Goal: Transaction & Acquisition: Purchase product/service

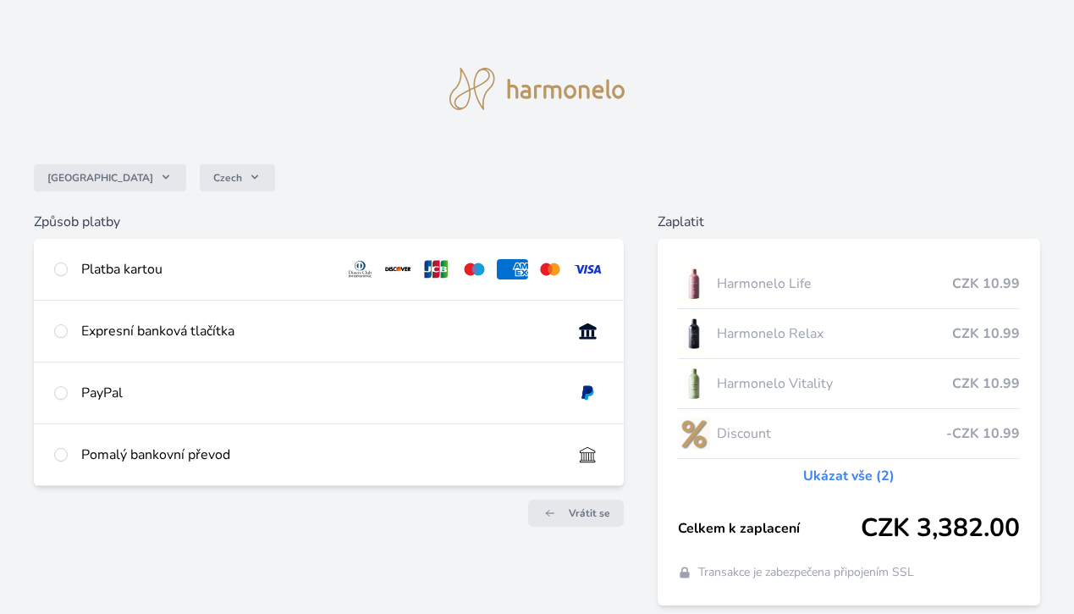
click at [62, 273] on input "radio" at bounding box center [61, 269] width 14 height 14
radio input "true"
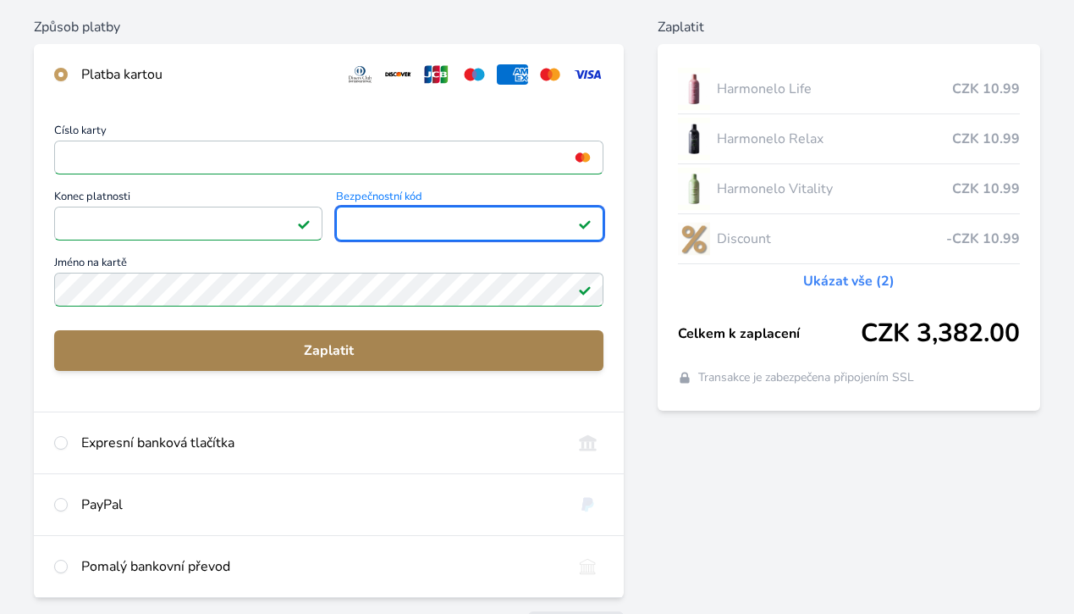
scroll to position [217, 0]
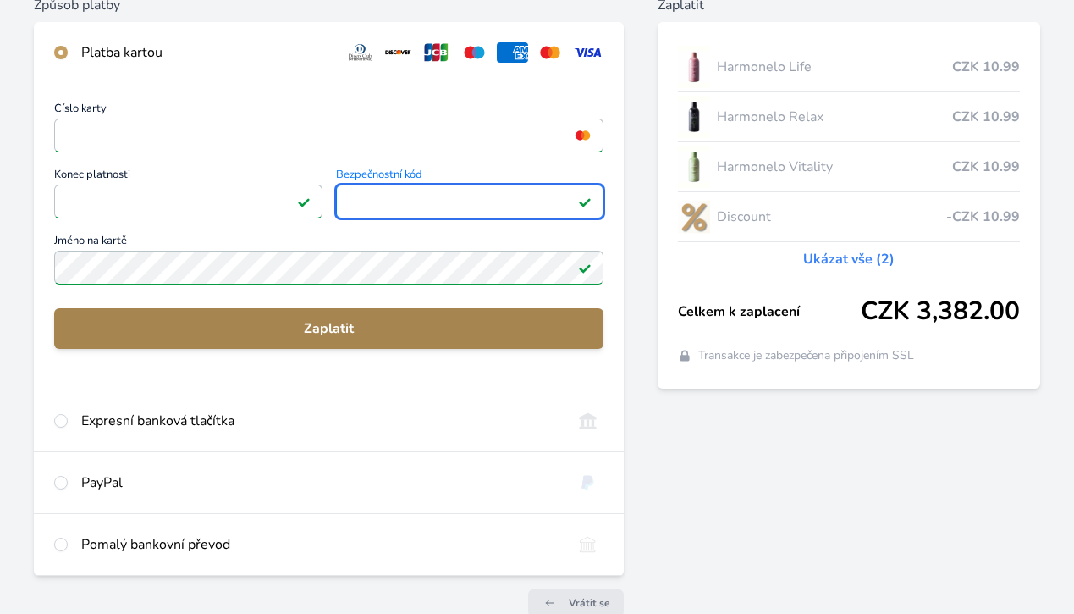
click at [334, 329] on span "Zaplatit" at bounding box center [329, 328] width 522 height 20
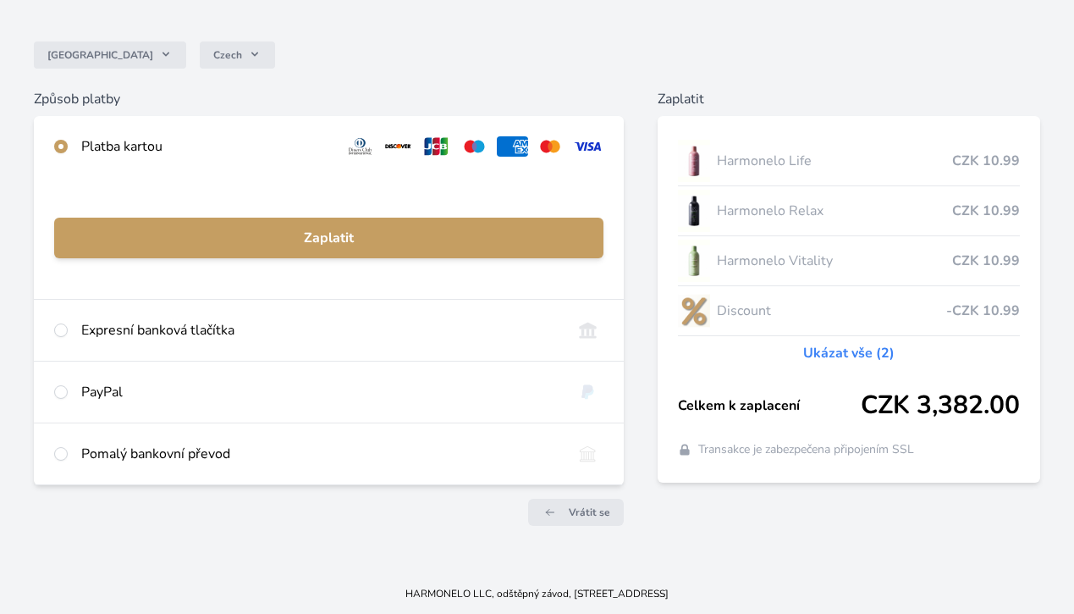
scroll to position [123, 0]
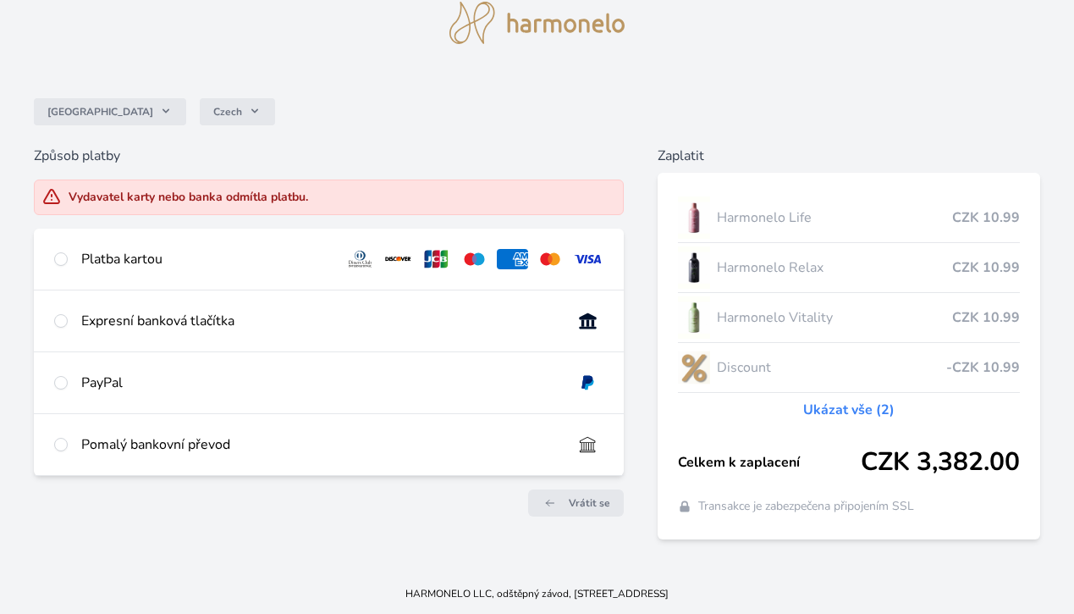
scroll to position [66, 0]
click at [55, 256] on input "radio" at bounding box center [61, 259] width 14 height 14
radio input "true"
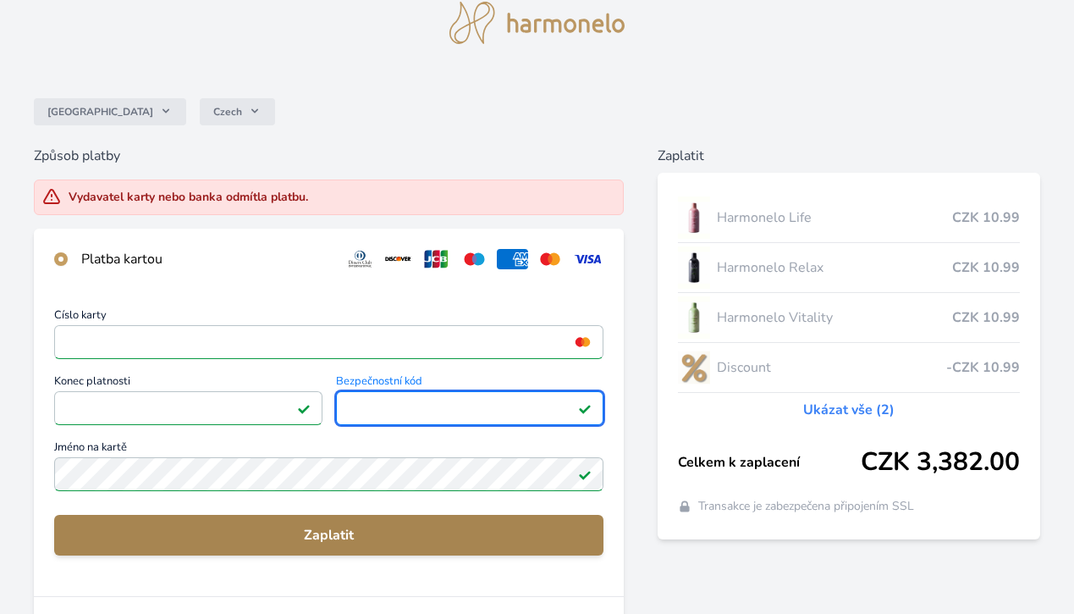
click at [344, 530] on span "Zaplatit" at bounding box center [329, 535] width 522 height 20
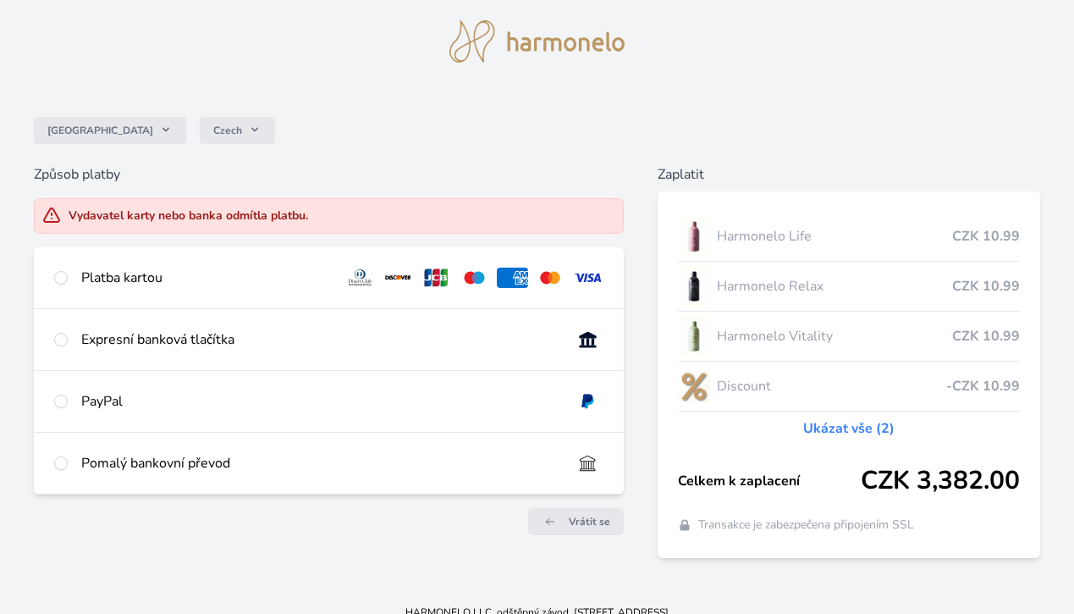
scroll to position [53, 0]
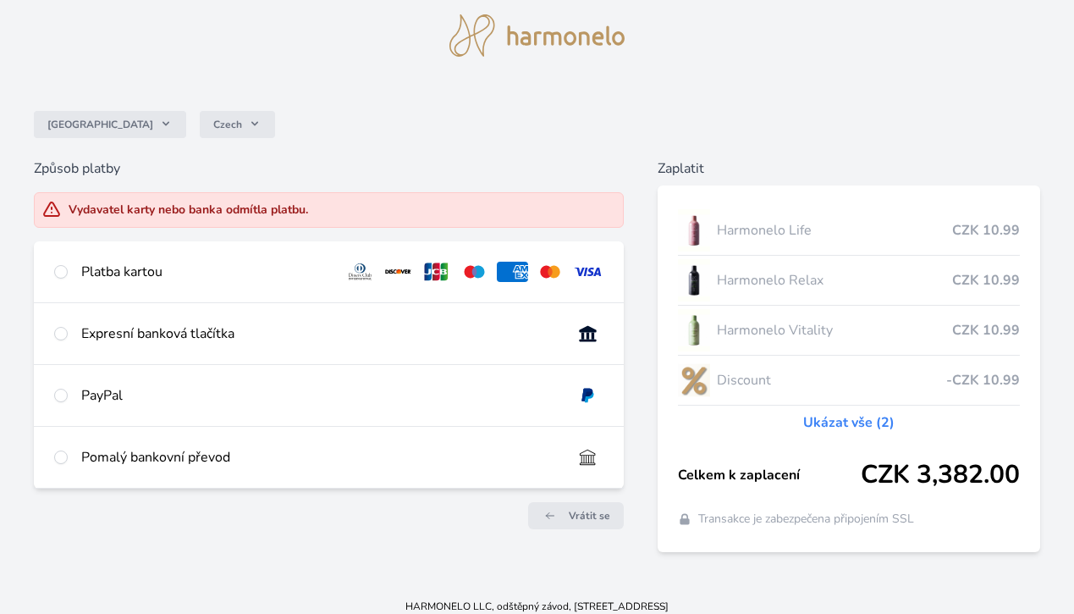
click at [60, 395] on input "radio" at bounding box center [61, 396] width 14 height 14
radio input "true"
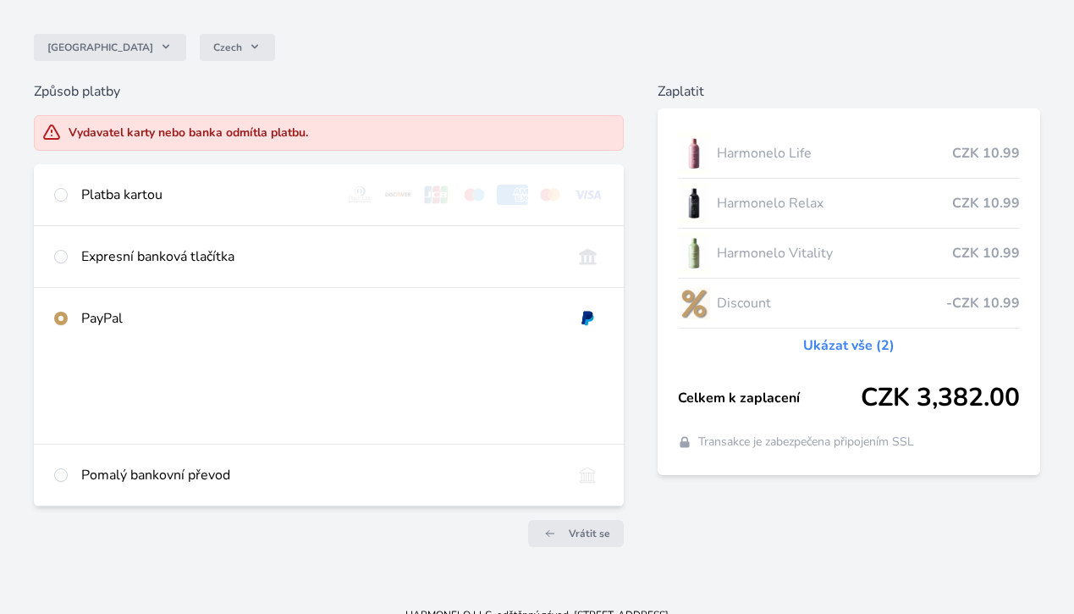
scroll to position [134, 0]
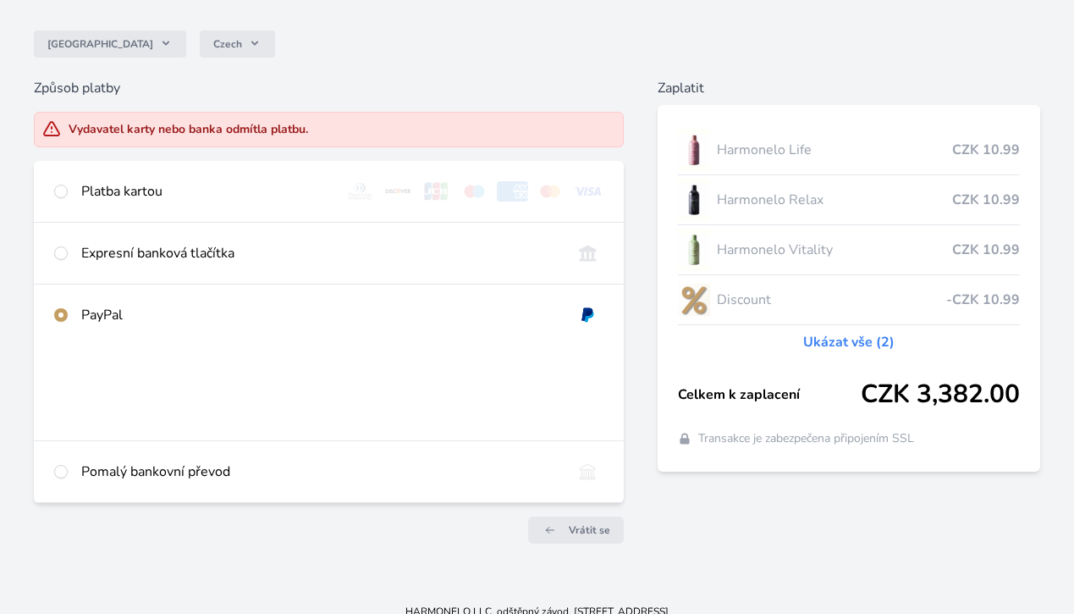
click at [64, 316] on input "radio" at bounding box center [61, 315] width 14 height 14
click at [69, 193] on div "Platba kartou" at bounding box center [329, 191] width 590 height 61
radio input "true"
radio input "false"
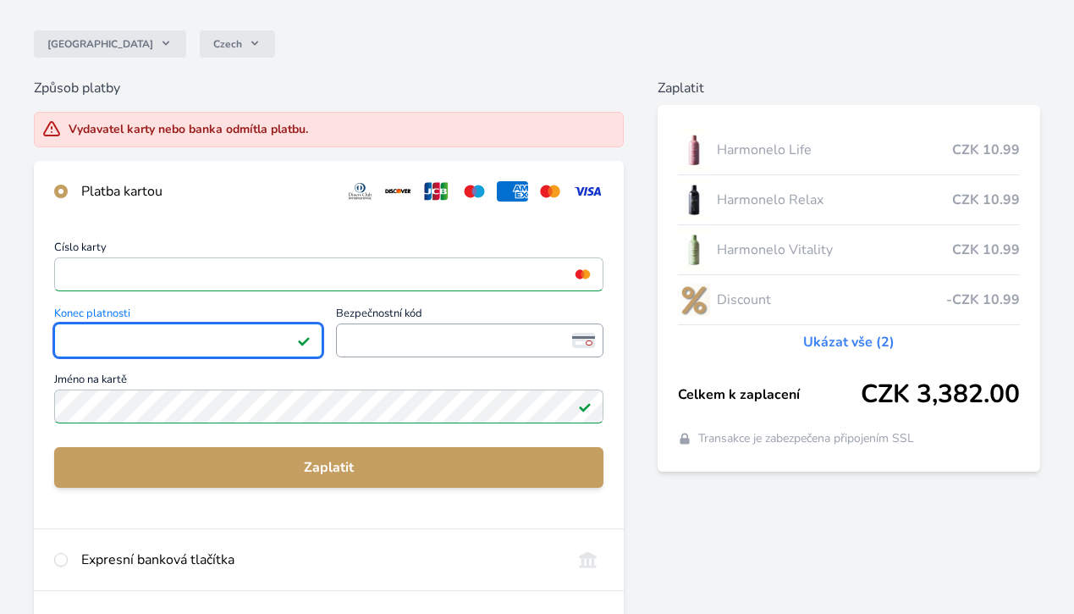
click at [382, 323] on span "<p>Your browser does not support iframes.</p>" at bounding box center [470, 340] width 268 height 34
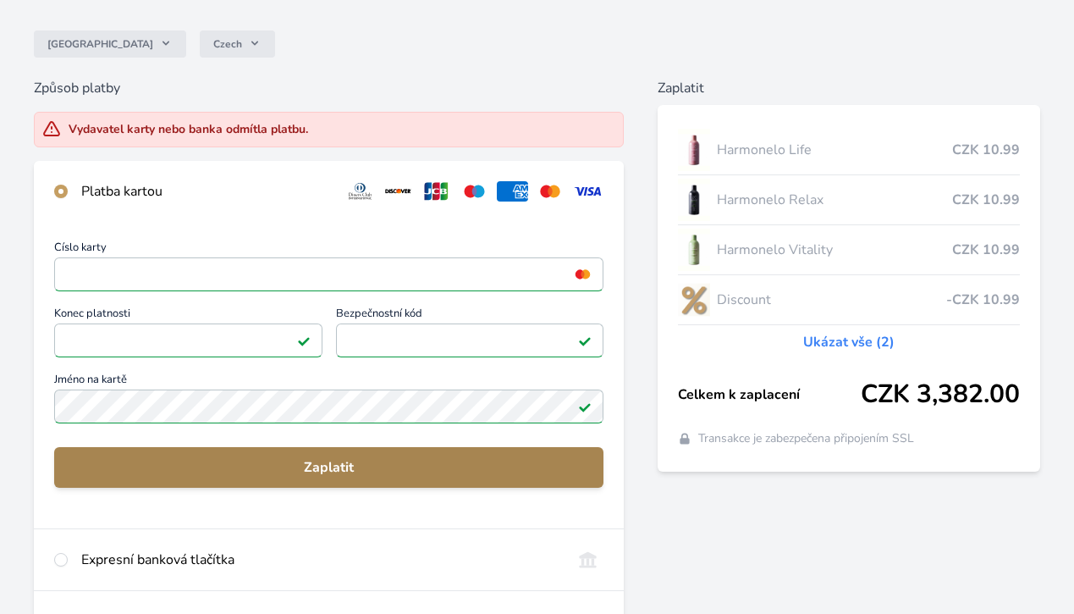
click at [321, 468] on span "Zaplatit" at bounding box center [329, 467] width 522 height 20
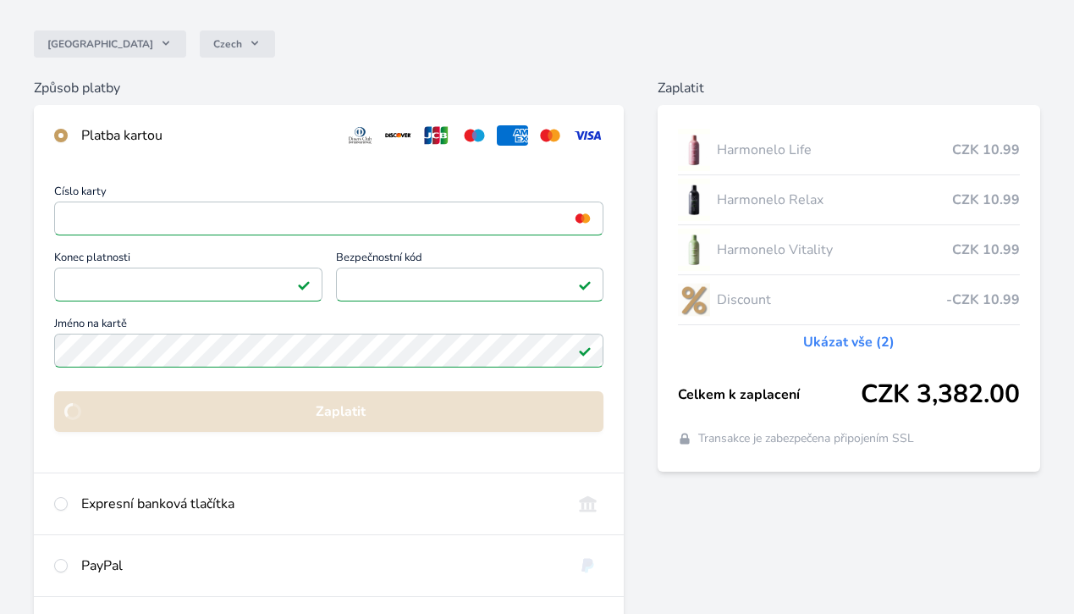
scroll to position [123, 0]
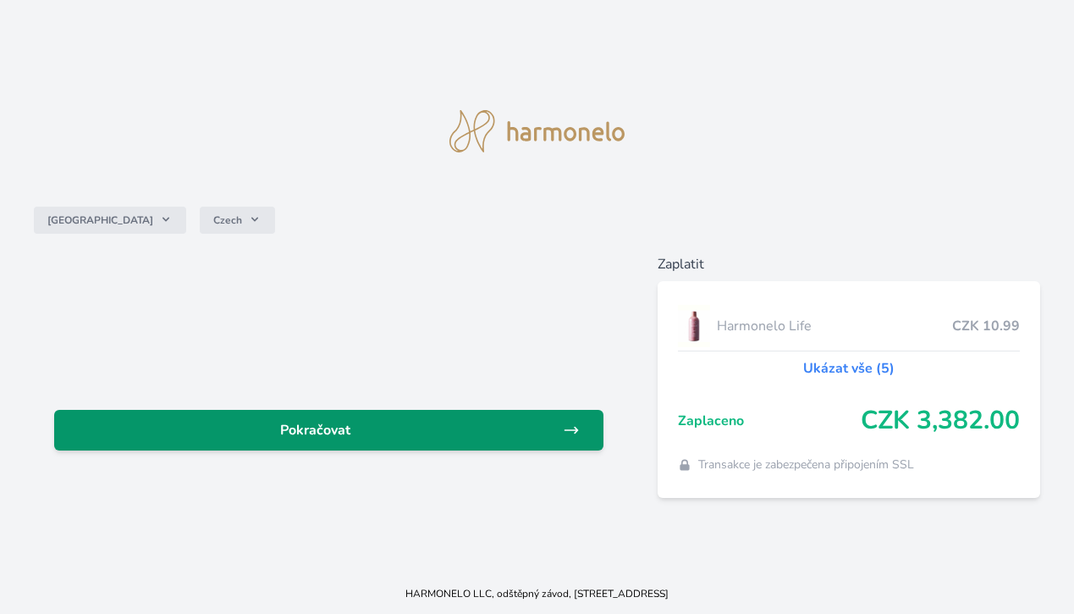
click at [429, 426] on span "Pokračovat" at bounding box center [315, 430] width 495 height 20
